Goal: Task Accomplishment & Management: Use online tool/utility

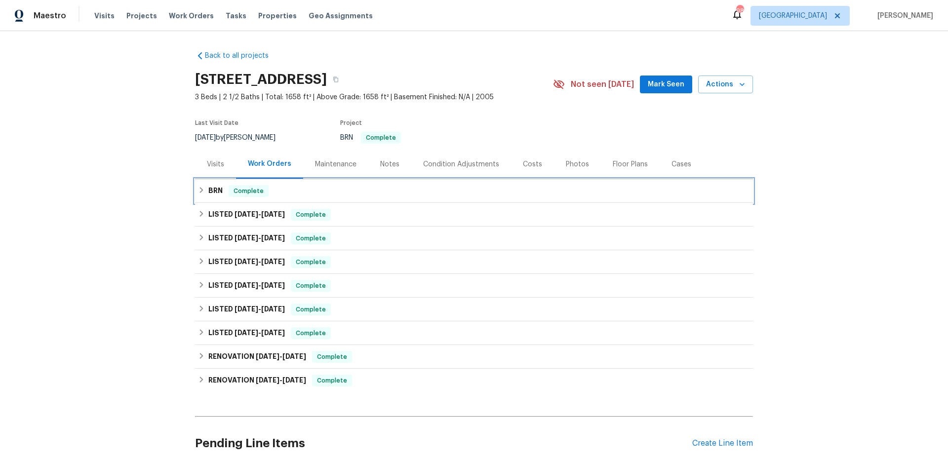
click at [214, 190] on h6 "BRN" at bounding box center [215, 191] width 14 height 12
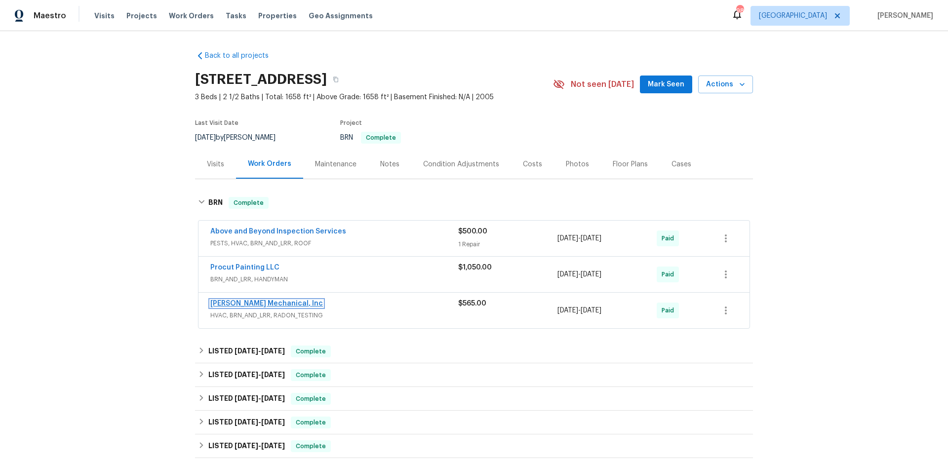
click at [261, 305] on link "[PERSON_NAME] Mechanical, Inc" at bounding box center [266, 303] width 113 height 7
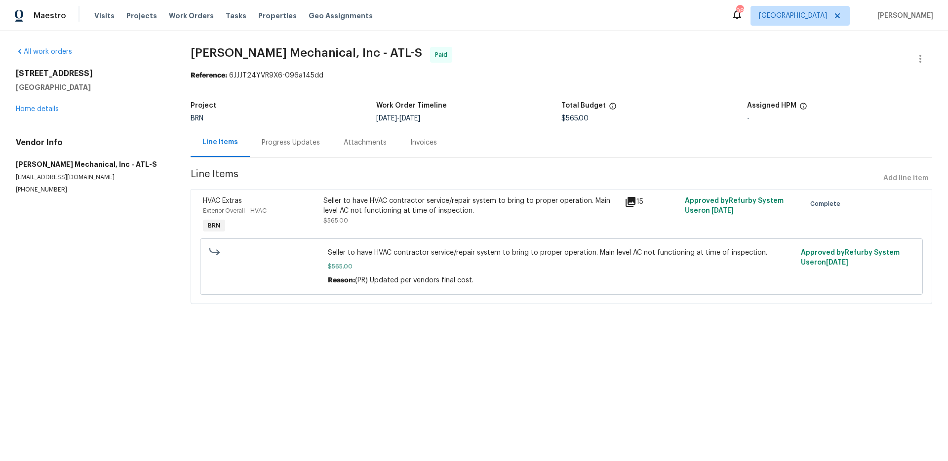
click at [294, 144] on div "Progress Updates" at bounding box center [291, 143] width 58 height 10
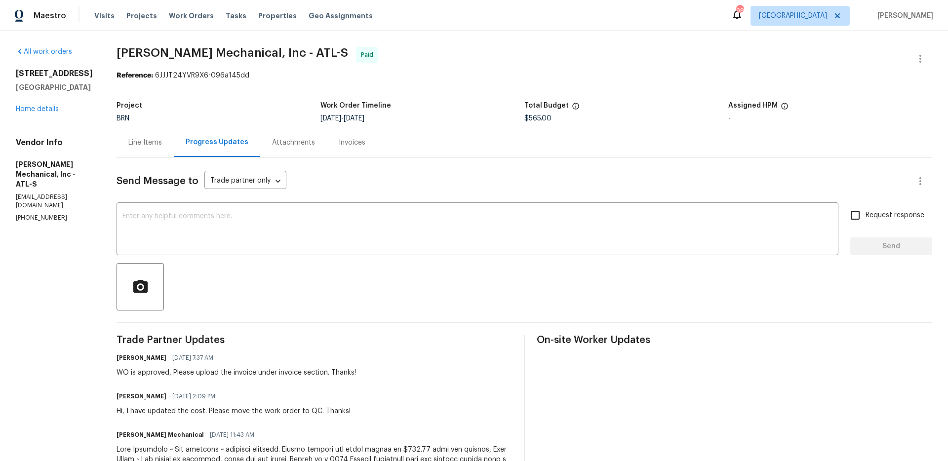
drag, startPoint x: 107, startPoint y: 353, endPoint x: 441, endPoint y: 347, distance: 334.8
click at [162, 145] on div "Line Items" at bounding box center [145, 141] width 34 height 10
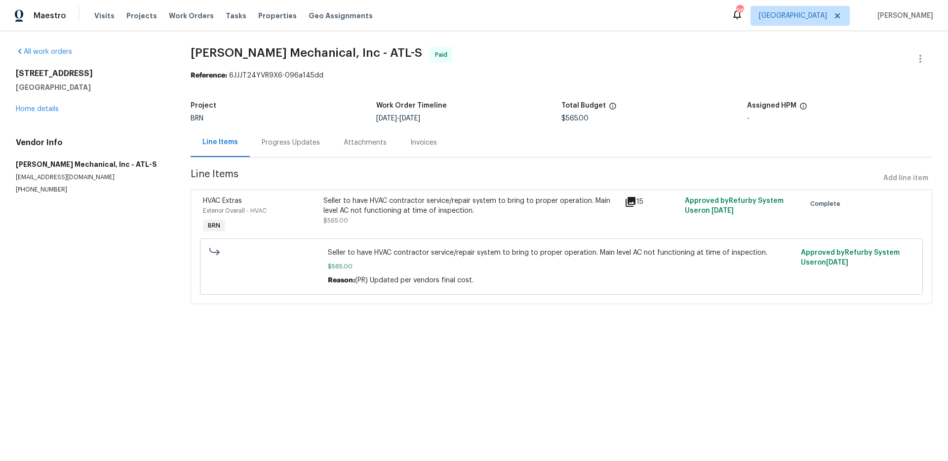
click at [541, 329] on div "All work orders [STREET_ADDRESS] Home details Vendor Info [PERSON_NAME] Mechani…" at bounding box center [474, 181] width 948 height 301
